Goal: Task Accomplishment & Management: Manage account settings

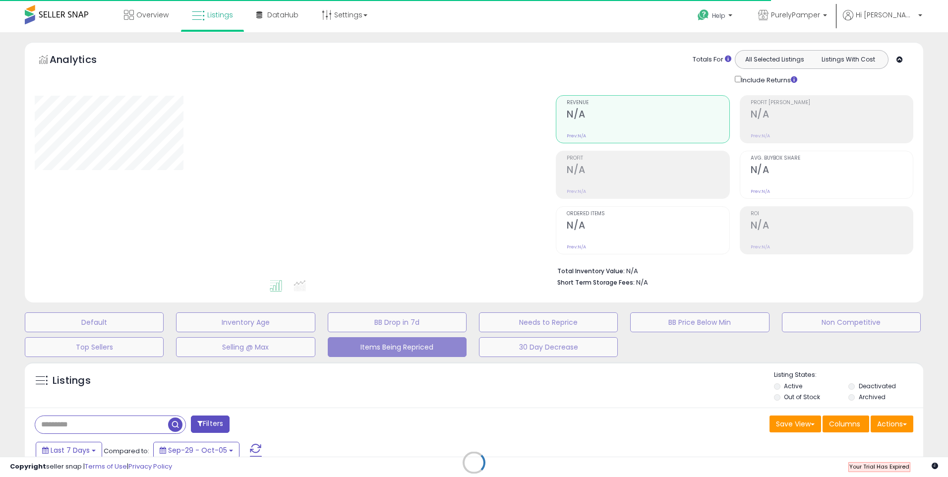
select select "**"
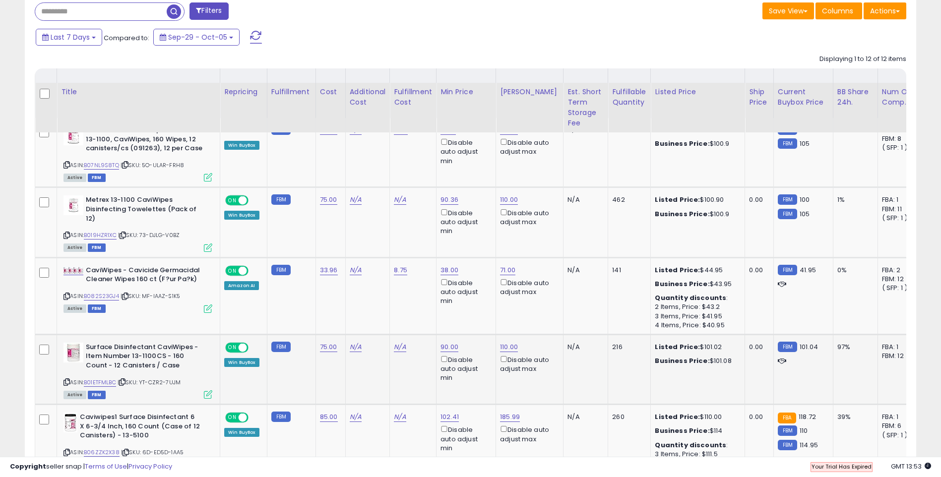
scroll to position [579, 0]
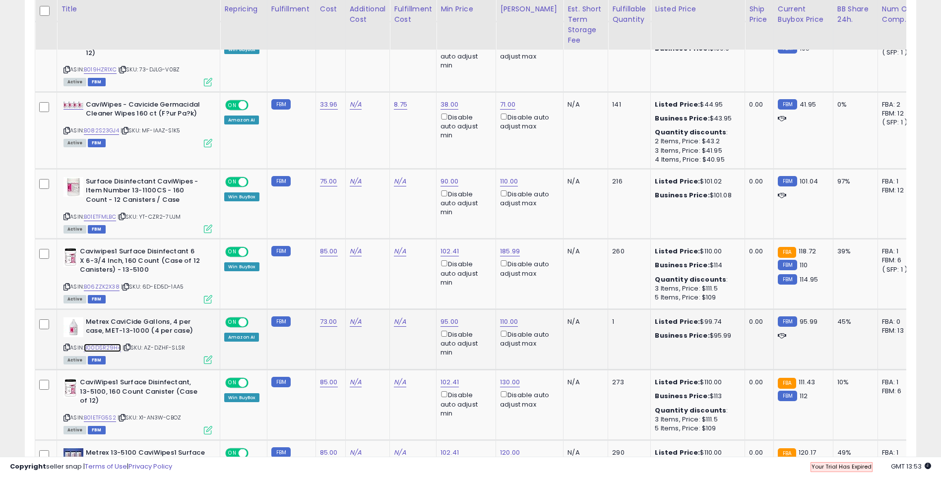
click at [105, 344] on link "B00DSR29H4" at bounding box center [102, 348] width 37 height 8
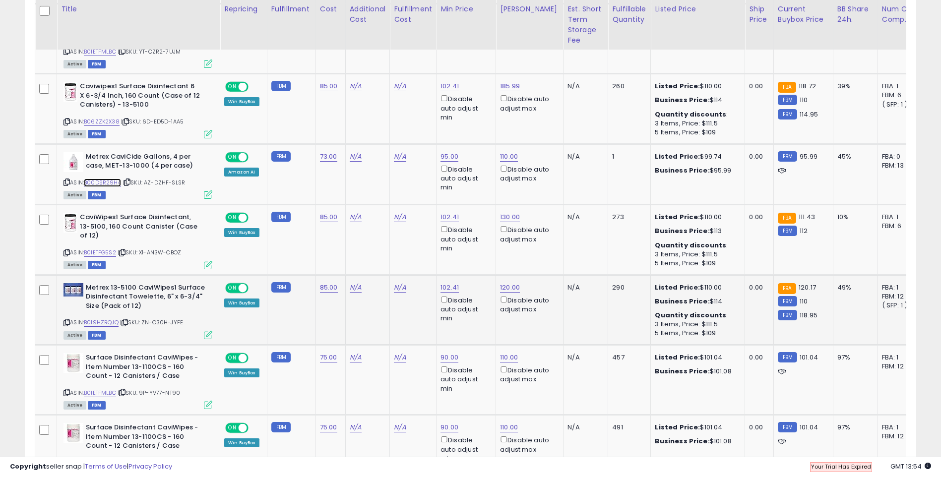
scroll to position [968, 0]
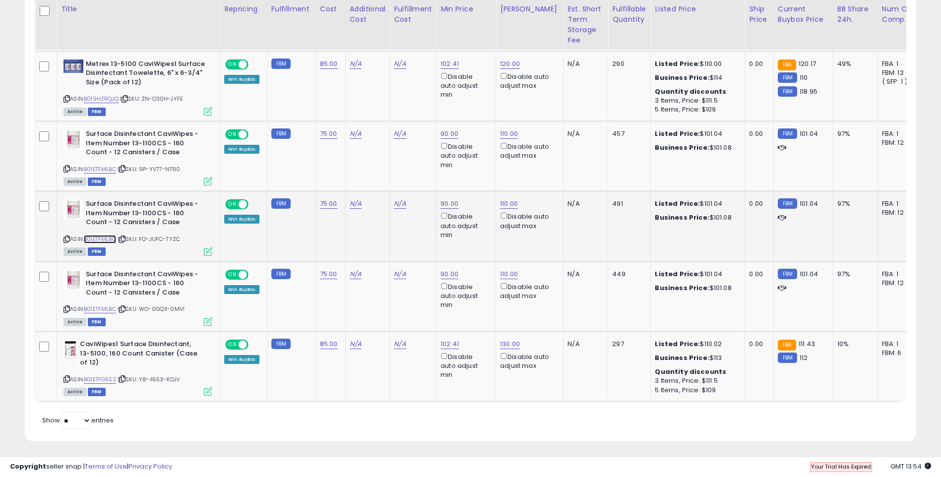
click at [105, 235] on link "B01ETFMLBC" at bounding box center [100, 239] width 32 height 8
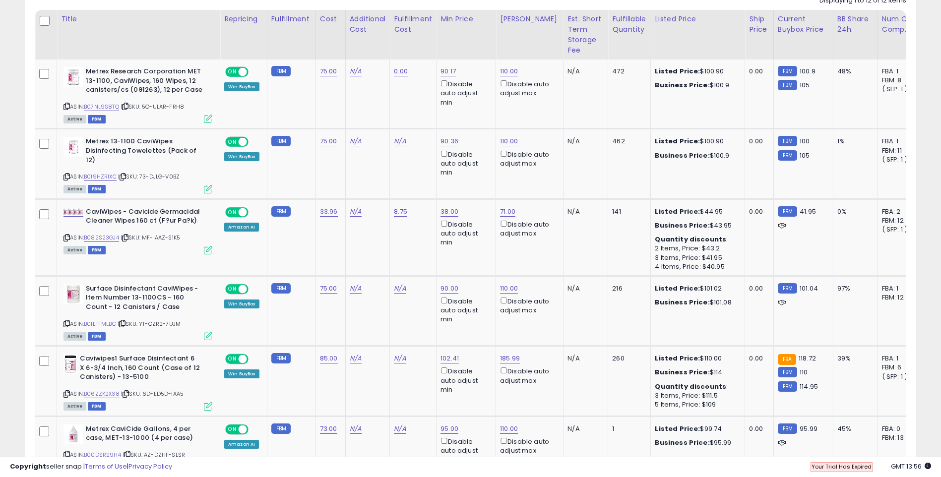
scroll to position [0, 0]
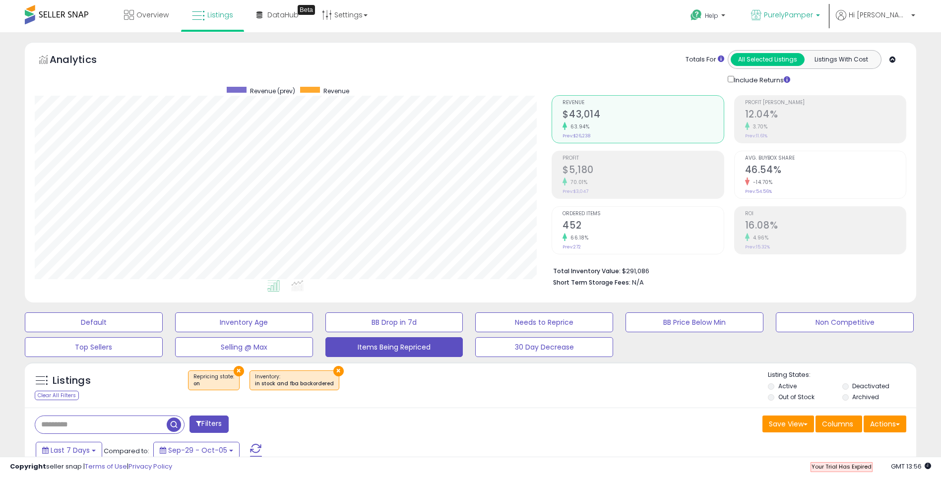
click at [813, 15] on span "PurelyPamper" at bounding box center [788, 15] width 49 height 10
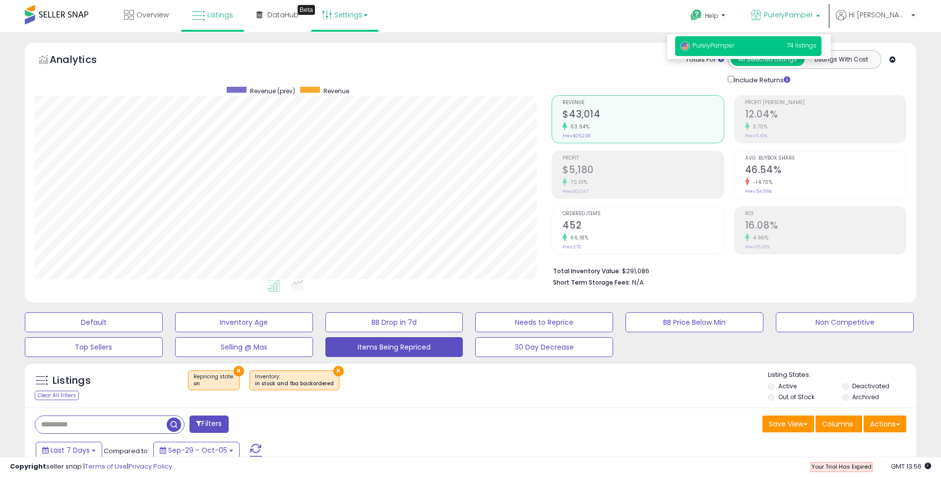
click at [352, 14] on link "Settings" at bounding box center [345, 15] width 61 height 30
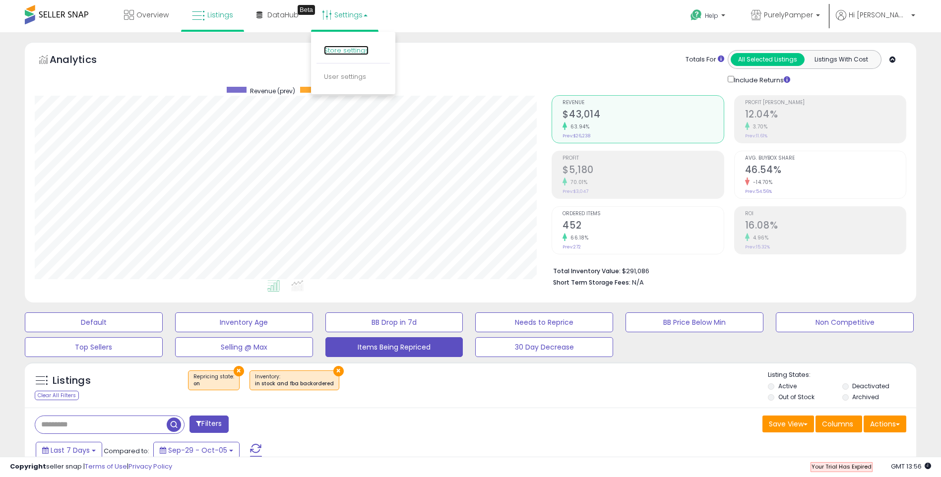
click at [352, 51] on link "Store settings" at bounding box center [346, 50] width 45 height 9
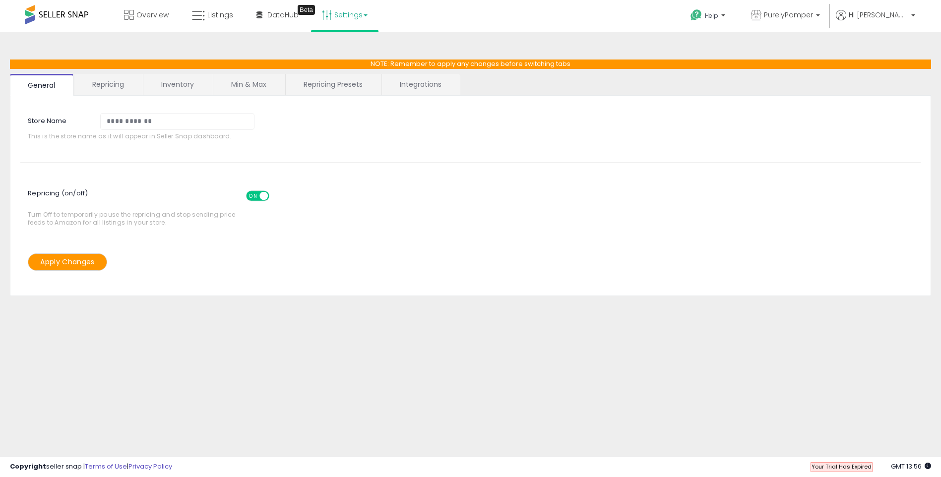
click at [113, 91] on link "Repricing" at bounding box center [107, 84] width 67 height 21
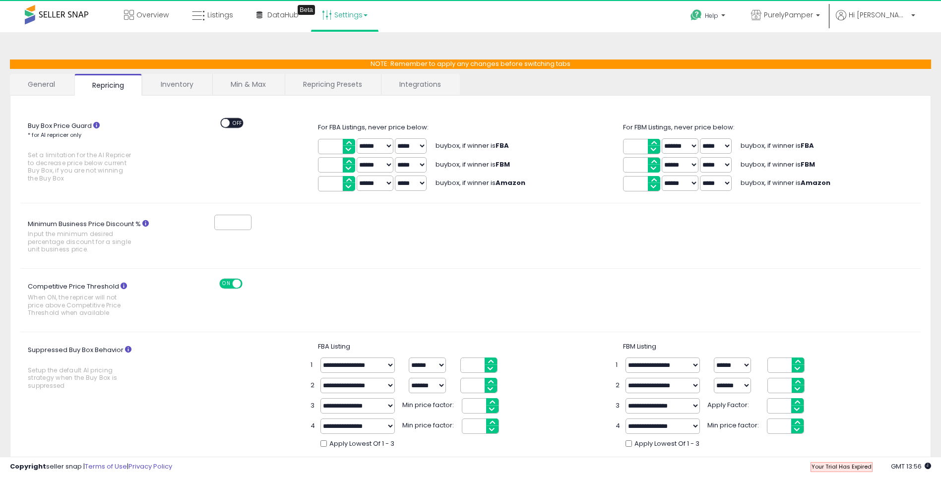
click at [177, 84] on link "Inventory" at bounding box center [177, 84] width 68 height 21
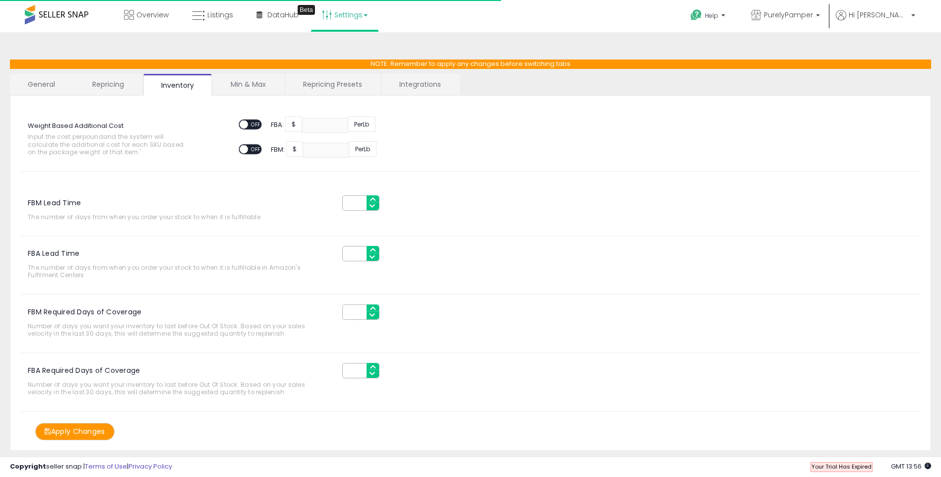
click at [233, 78] on link "Min & Max" at bounding box center [248, 84] width 71 height 21
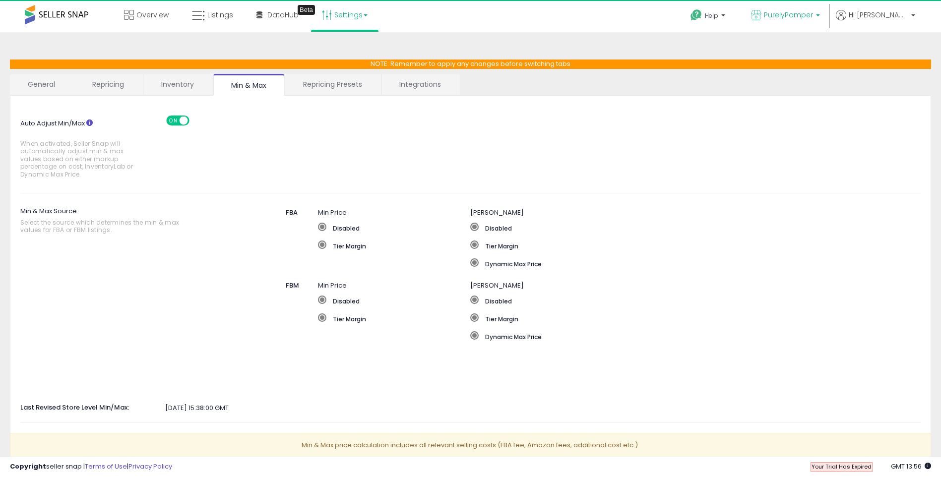
click at [813, 10] on span "PurelyPamper" at bounding box center [788, 15] width 49 height 10
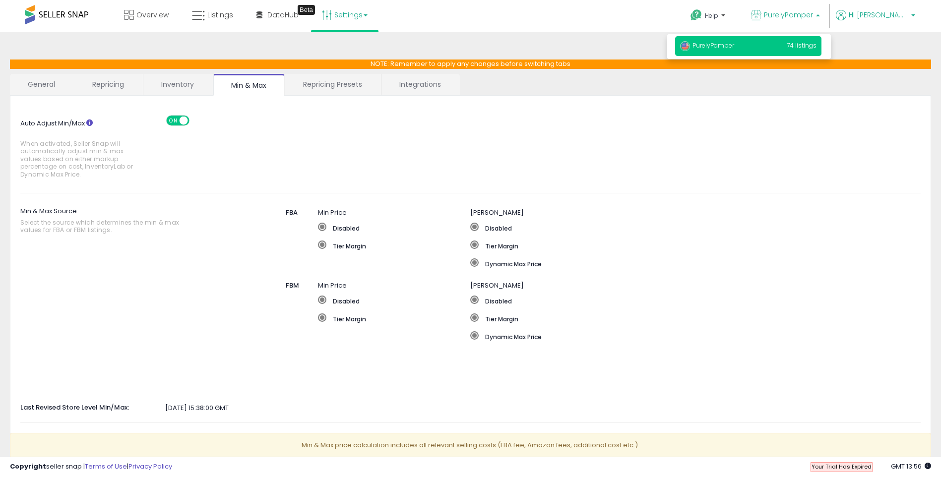
click at [900, 13] on span "Hi [PERSON_NAME]" at bounding box center [879, 15] width 60 height 10
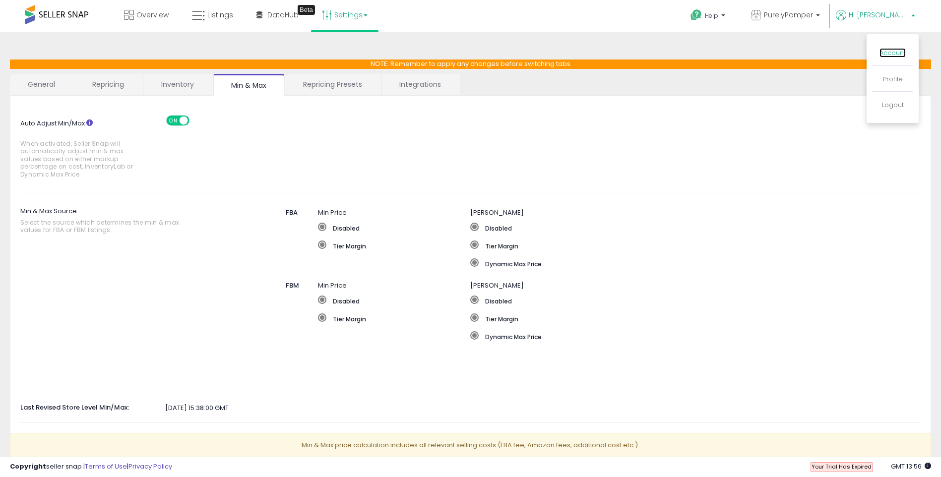
click at [888, 54] on link "Account" at bounding box center [893, 52] width 26 height 9
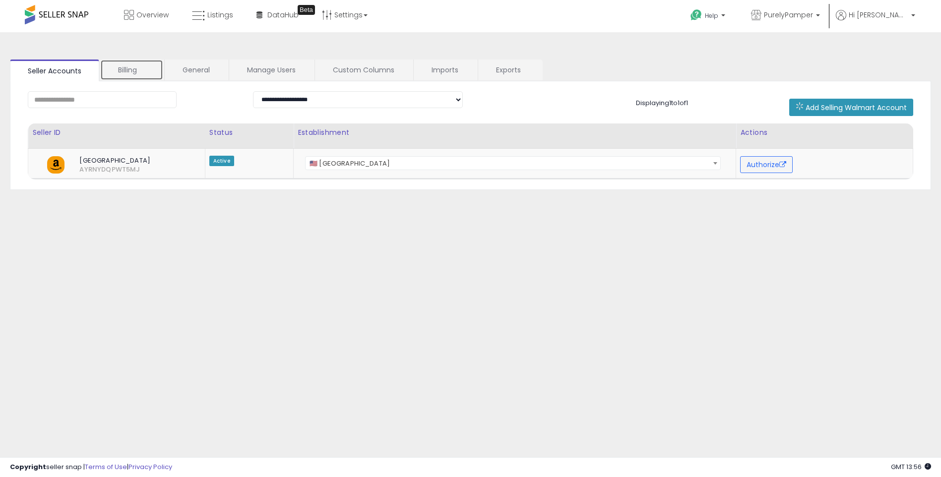
click at [130, 70] on link "Billing" at bounding box center [131, 70] width 63 height 21
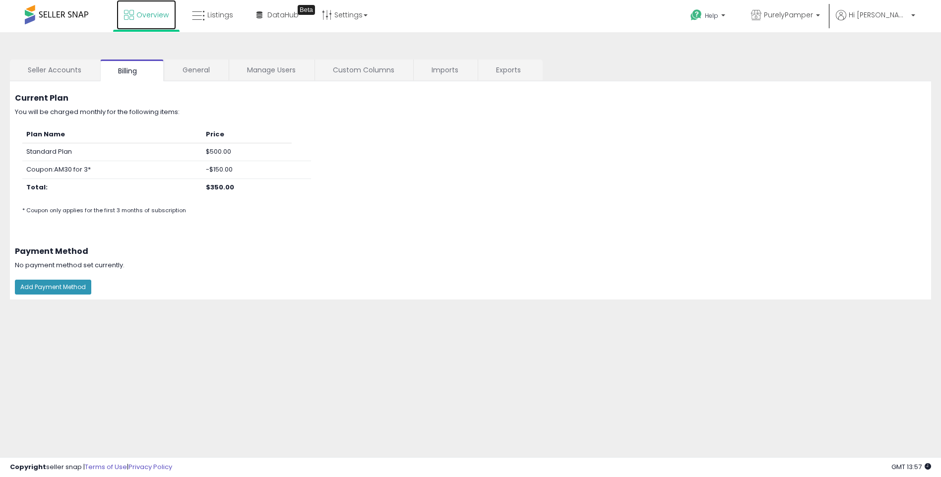
click at [134, 17] on link "Overview" at bounding box center [147, 15] width 60 height 30
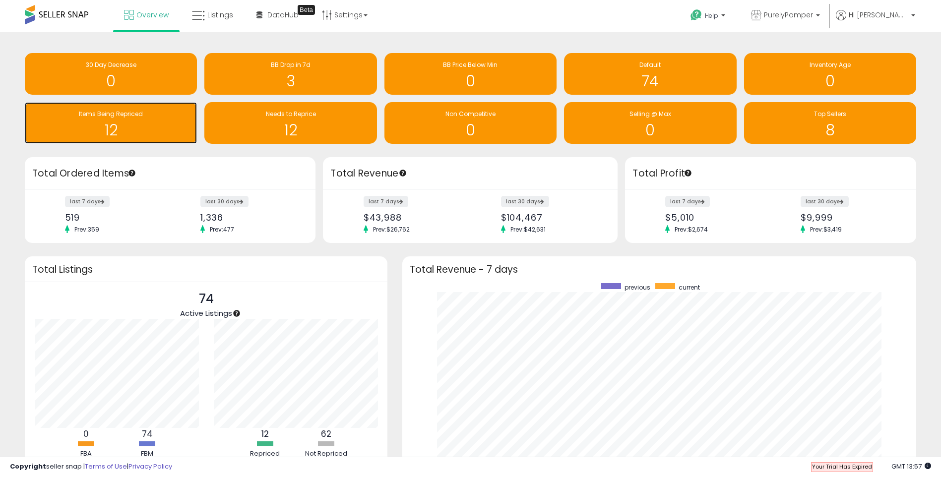
click at [127, 129] on h1 "12" at bounding box center [111, 130] width 162 height 16
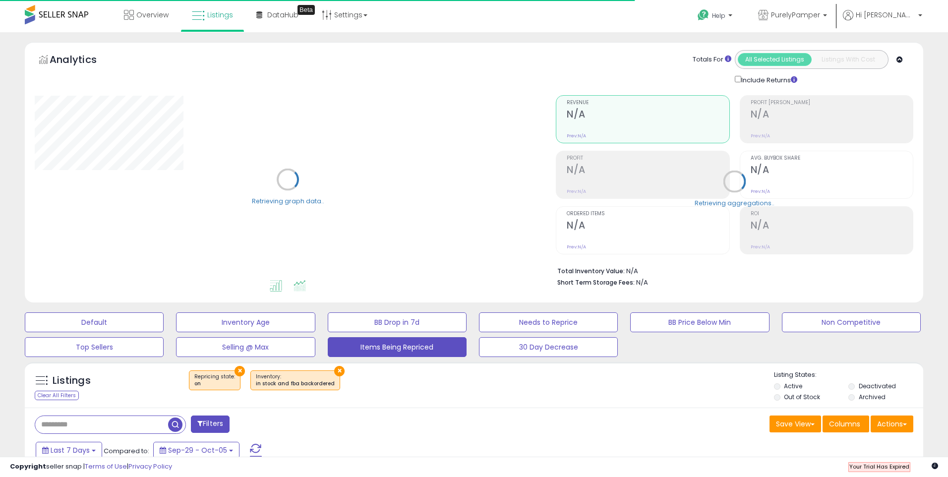
select select "**"
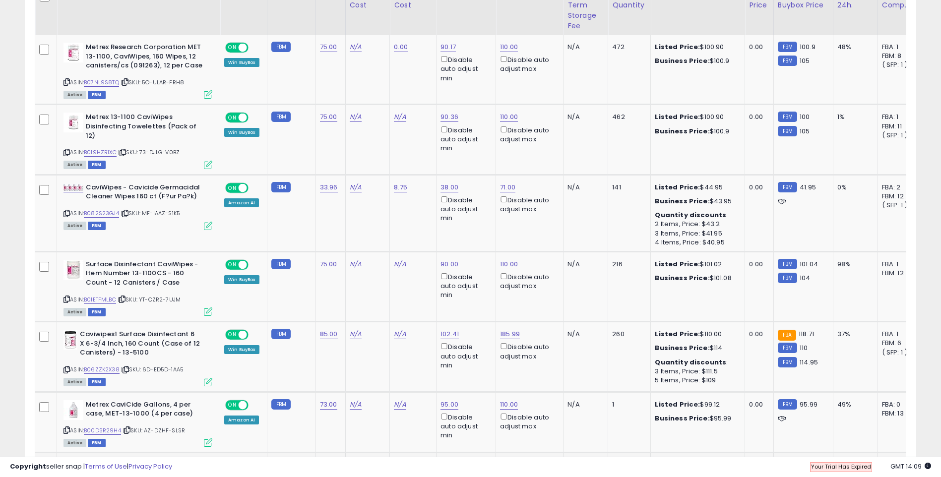
scroll to position [579, 0]
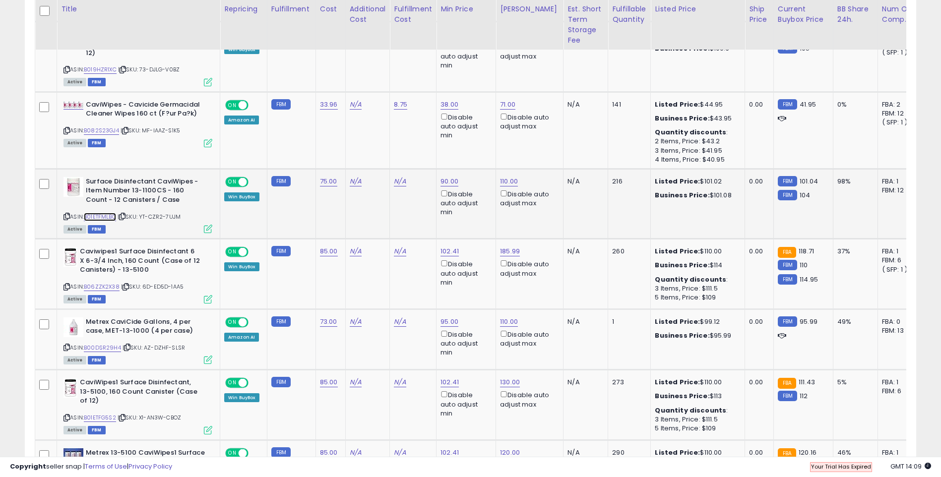
click at [106, 213] on link "B01ETFMLBC" at bounding box center [100, 217] width 32 height 8
click at [107, 344] on link "B00DSR29H4" at bounding box center [102, 348] width 37 height 8
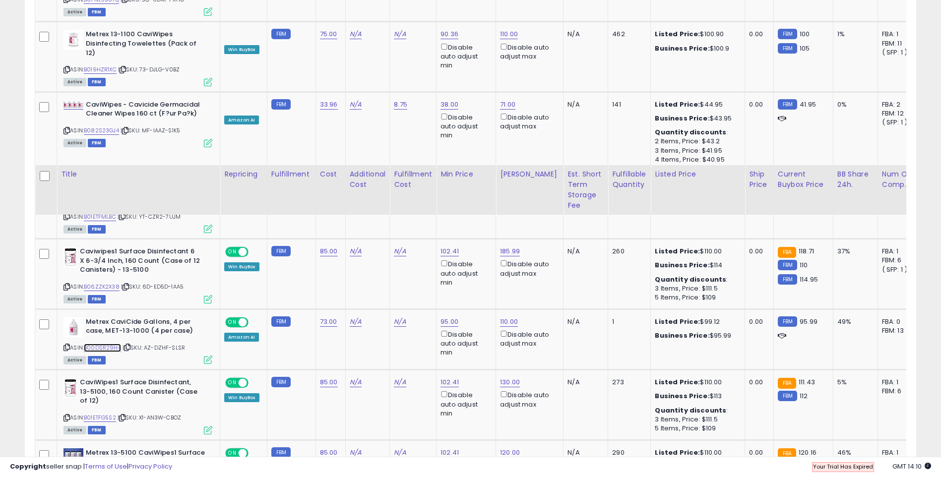
scroll to position [744, 0]
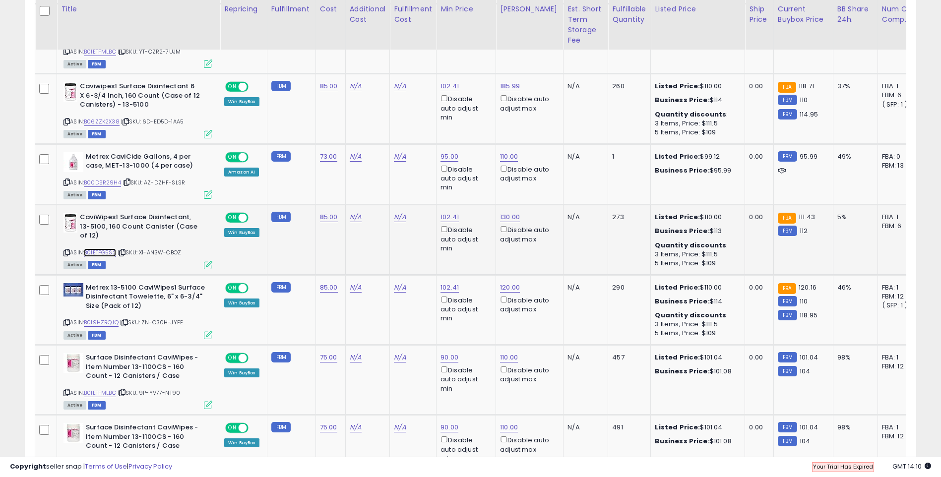
click at [108, 249] on link "B01ETFG5S2" at bounding box center [100, 253] width 32 height 8
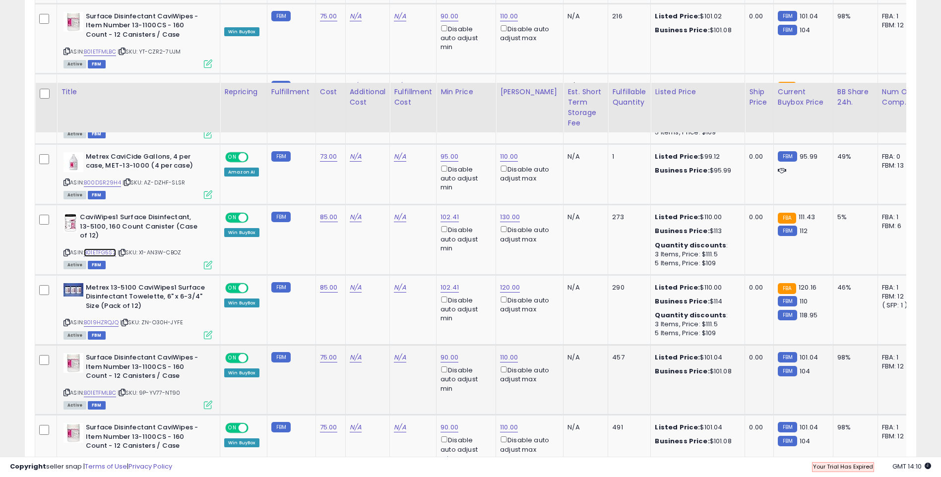
scroll to position [827, 0]
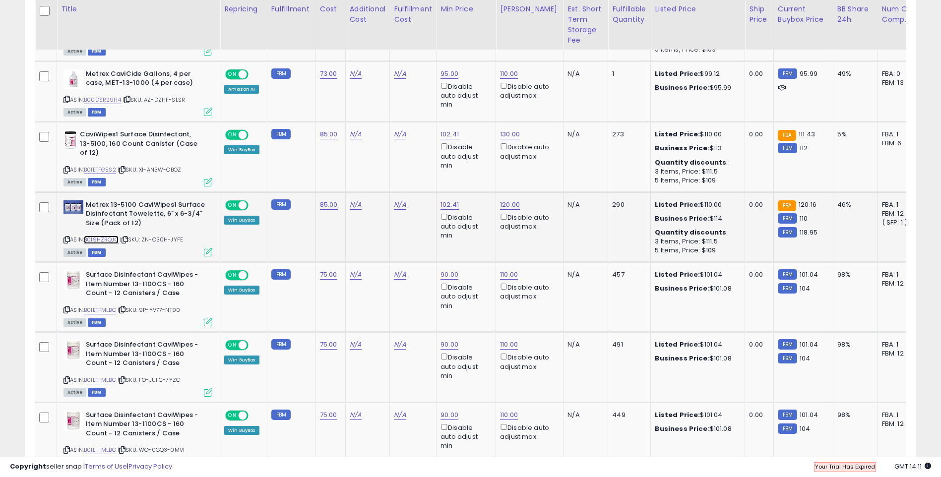
click at [92, 236] on link "B019HZRQJQ" at bounding box center [101, 240] width 35 height 8
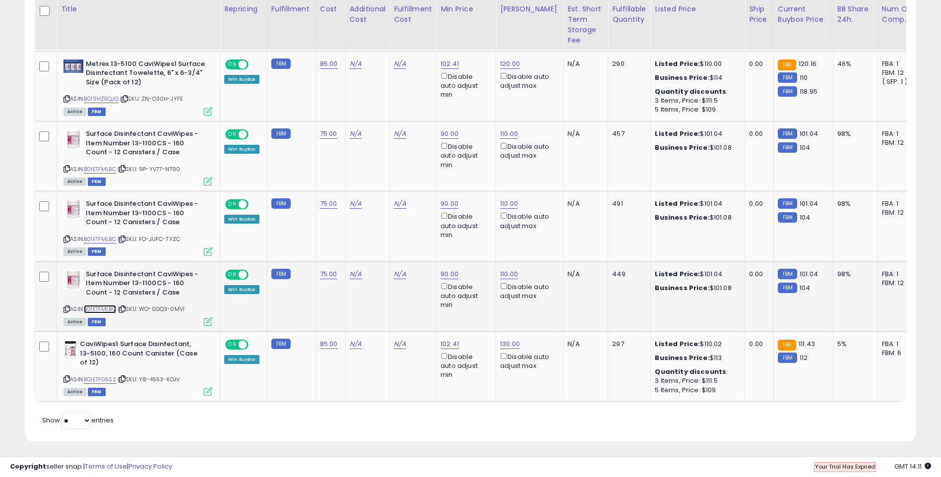
click at [101, 305] on link "B01ETFMLBC" at bounding box center [100, 309] width 32 height 8
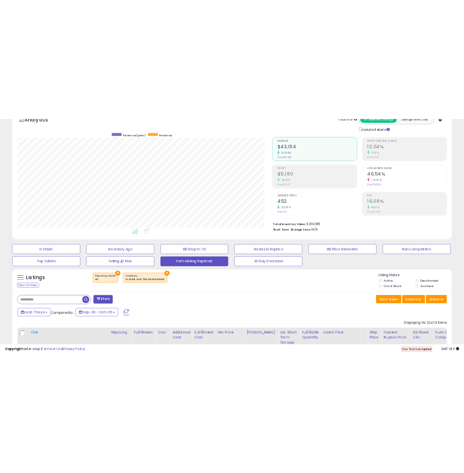
scroll to position [389, 0]
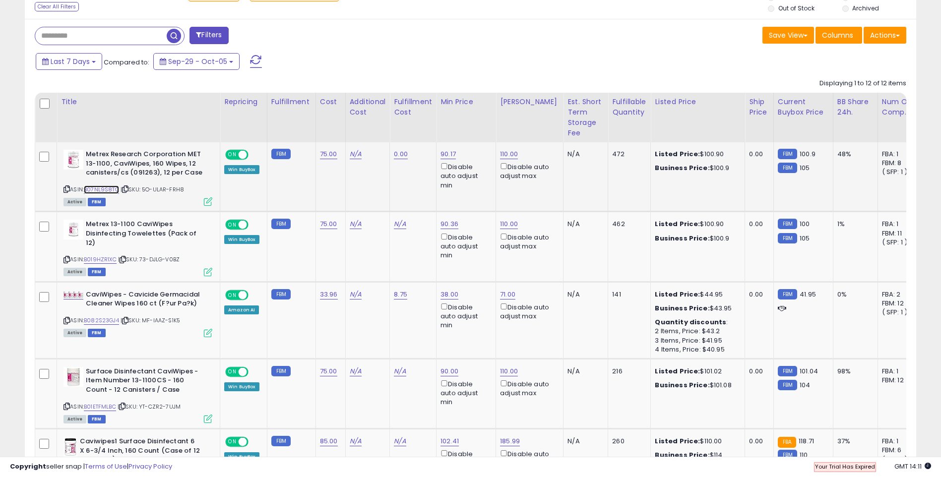
click at [111, 188] on link "B07NL9S8TQ" at bounding box center [101, 190] width 35 height 8
